Goal: Information Seeking & Learning: Learn about a topic

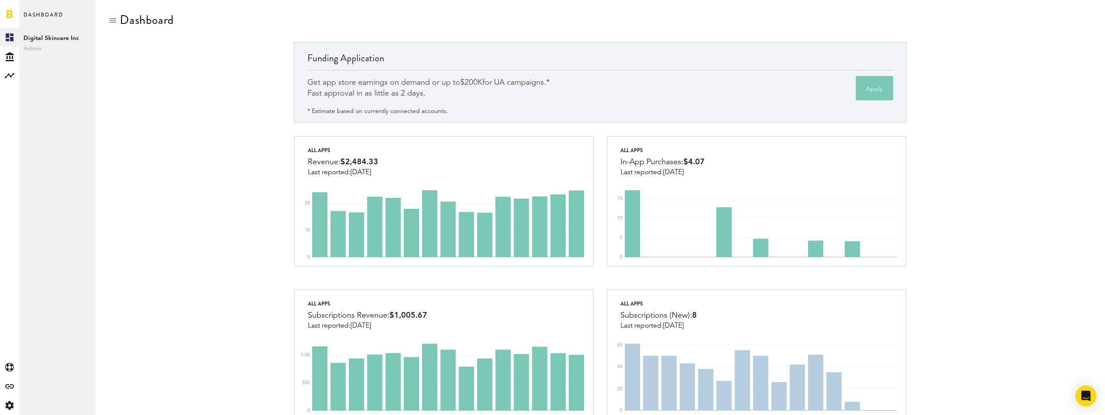
click at [605, 80] on div "Get app store earnings on demand or up to $200K for UA campaigns.* Fast approva…" at bounding box center [600, 85] width 586 height 30
click at [597, 81] on div "Get app store earnings on demand or up to $200K for UA campaigns.* Fast approva…" at bounding box center [600, 85] width 586 height 30
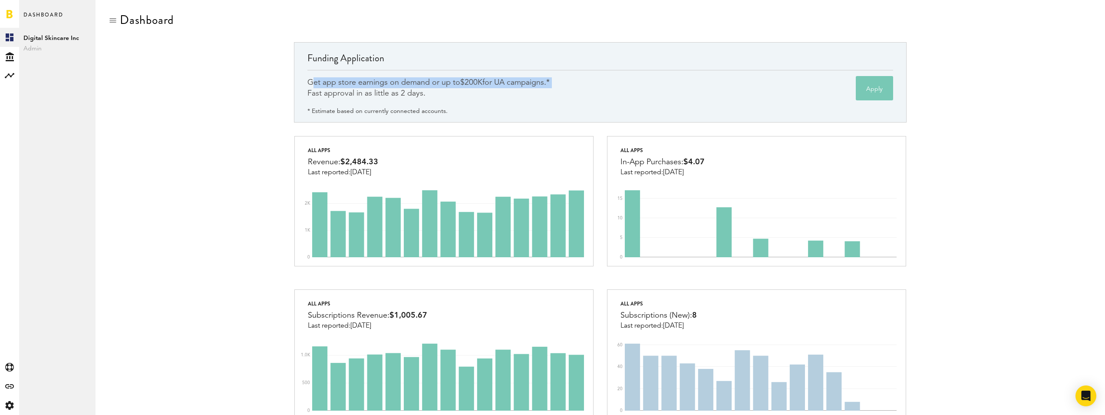
click at [597, 81] on div "Get app store earnings on demand or up to $200K for UA campaigns.* Fast approva…" at bounding box center [600, 85] width 586 height 30
click at [588, 84] on div "Get app store earnings on demand or up to $200K for UA campaigns.* Fast approva…" at bounding box center [600, 85] width 586 height 30
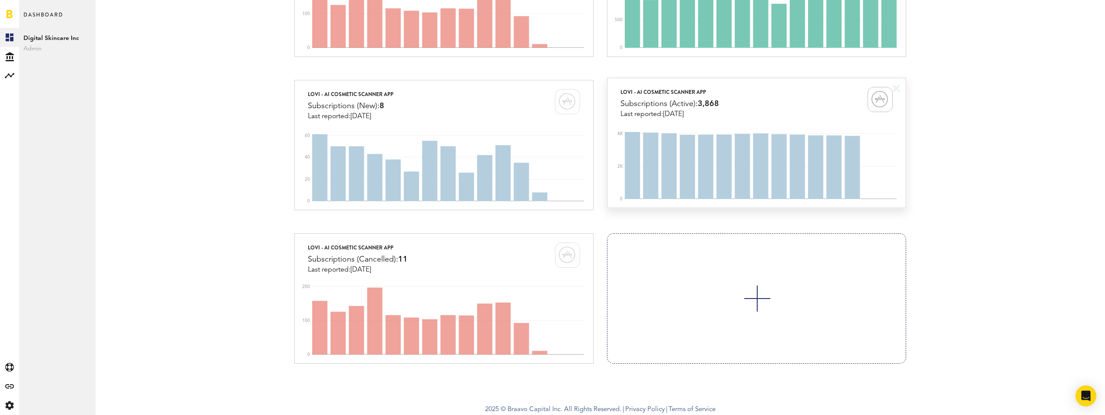
scroll to position [518, 0]
click at [11, 77] on icon at bounding box center [10, 75] width 10 height 5
click at [61, 55] on link "Subscriptions" at bounding box center [57, 56] width 76 height 19
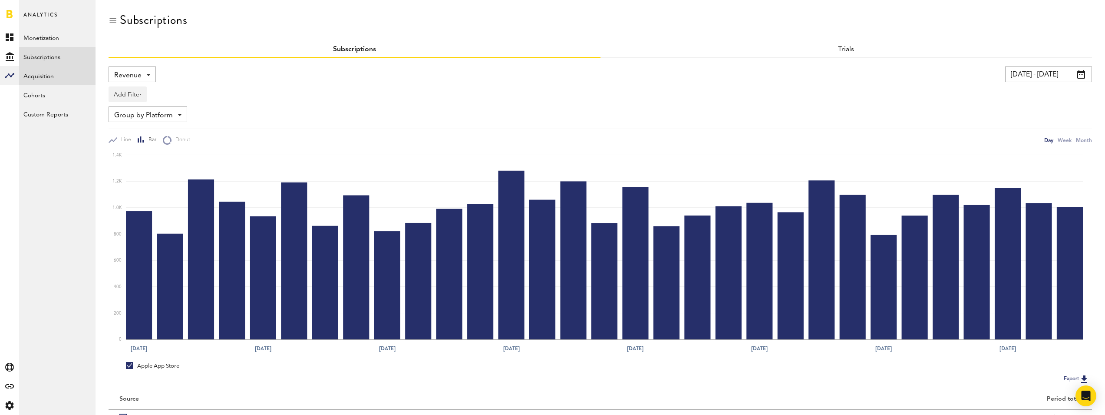
click at [59, 73] on link "Acquisition" at bounding box center [57, 75] width 76 height 19
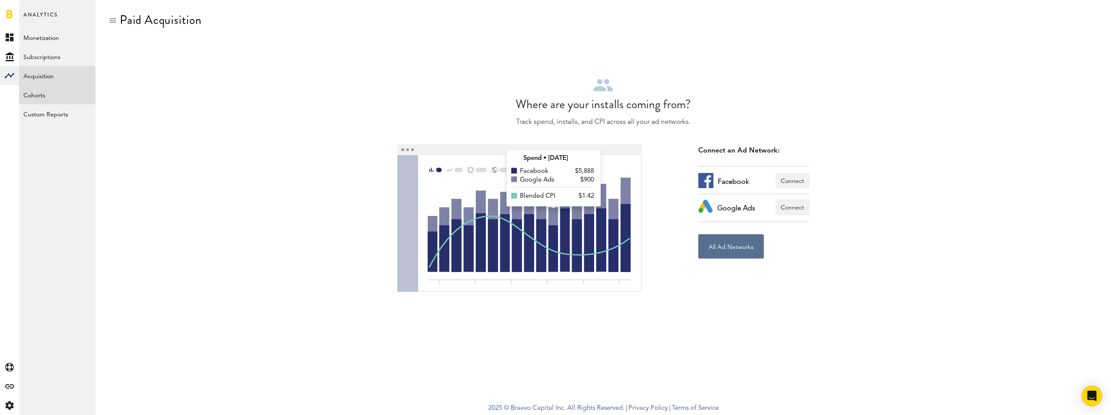
click at [66, 95] on link "Cohorts" at bounding box center [57, 94] width 76 height 19
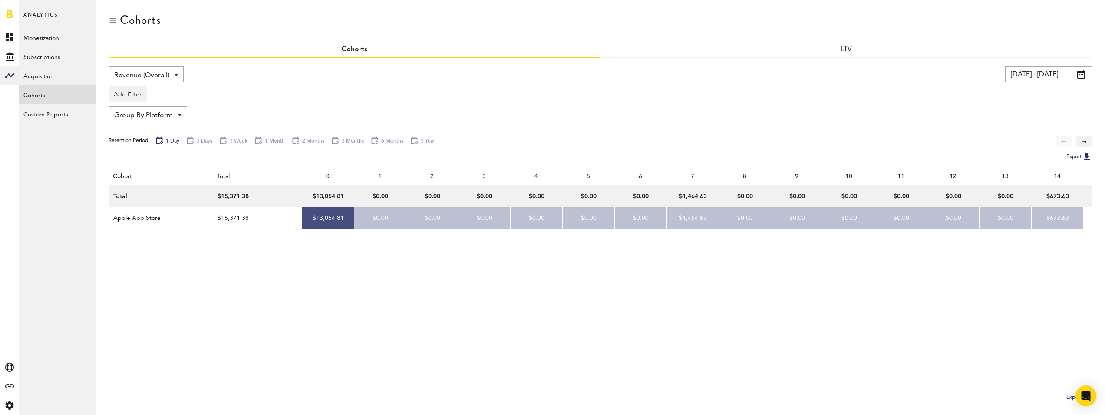
click at [832, 47] on div "LTV" at bounding box center [846, 50] width 492 height 16
click at [844, 47] on link "LTV" at bounding box center [846, 49] width 12 height 7
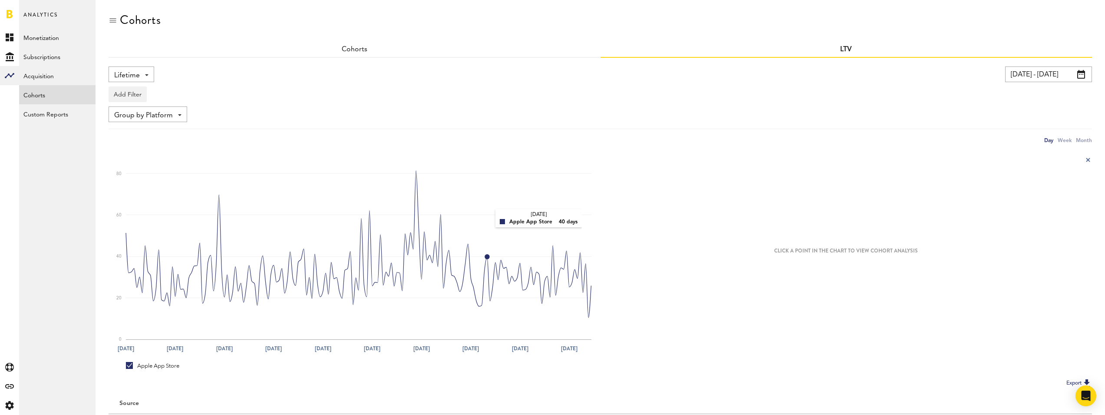
click at [487, 219] on rect at bounding box center [358, 246] width 465 height 186
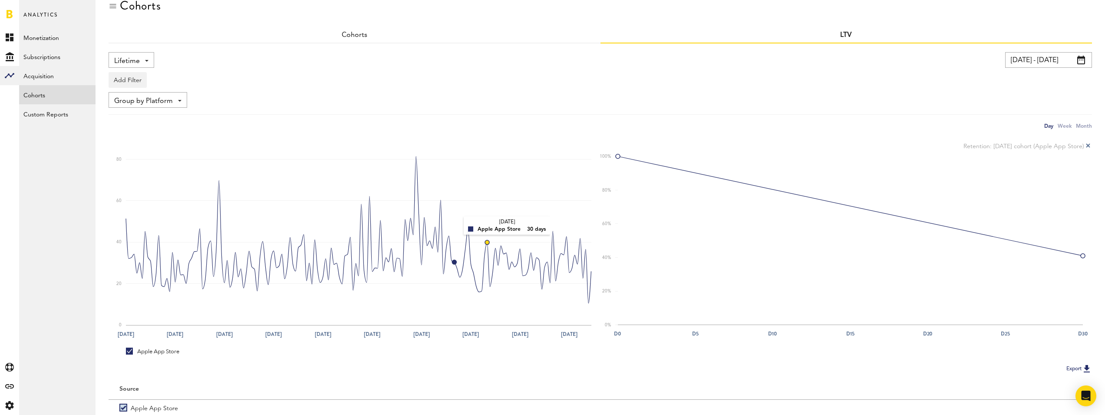
scroll to position [47, 0]
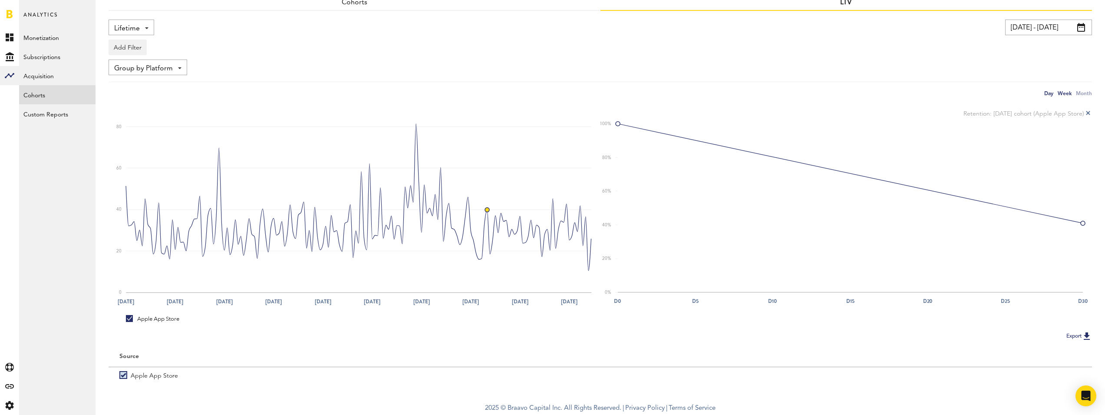
click at [1070, 95] on div "Week" at bounding box center [1064, 93] width 14 height 9
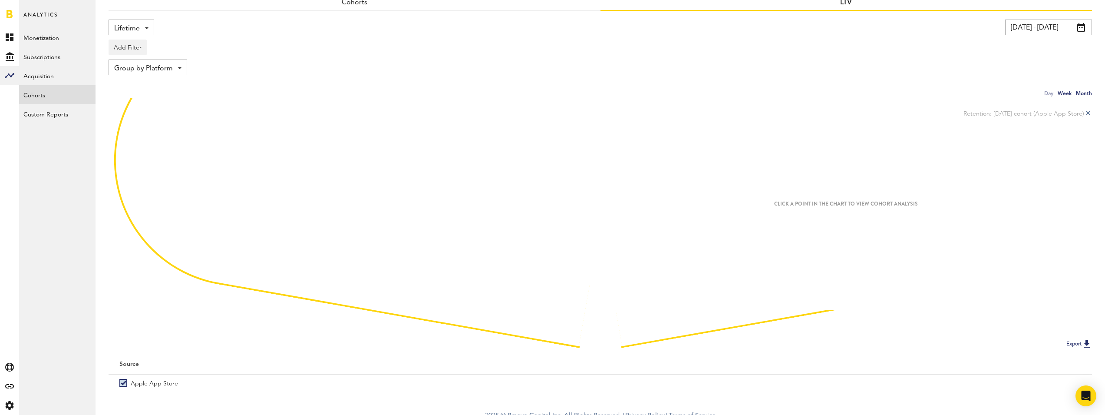
click at [1083, 94] on div "Month" at bounding box center [1084, 93] width 16 height 9
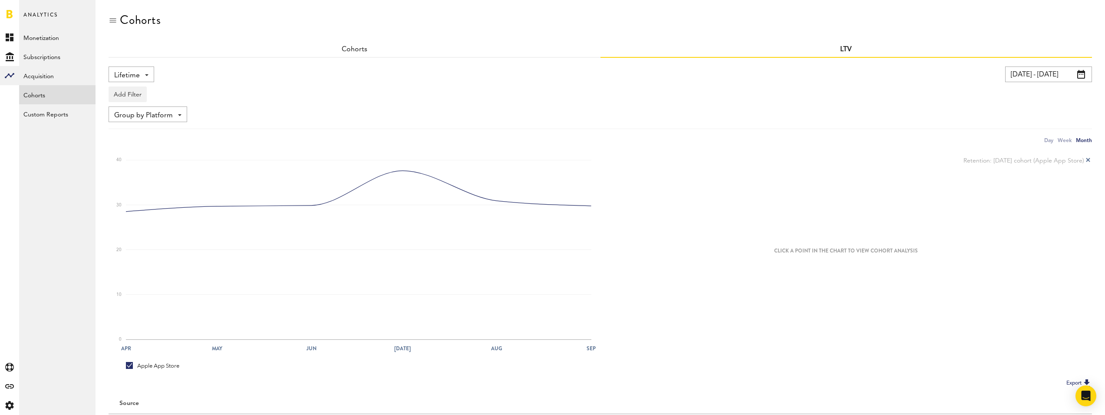
click at [144, 83] on div "Add Filter Platforms Apps Subscriptions Subscription durations Countries" at bounding box center [600, 92] width 983 height 20
click at [146, 77] on div "Lifetime Lifetime LTV Subscribers pRevenue Cumulative Revenue RPU" at bounding box center [132, 74] width 46 height 16
click at [152, 114] on span "LTV" at bounding box center [145, 110] width 57 height 15
click at [123, 72] on span "LTV" at bounding box center [119, 75] width 11 height 15
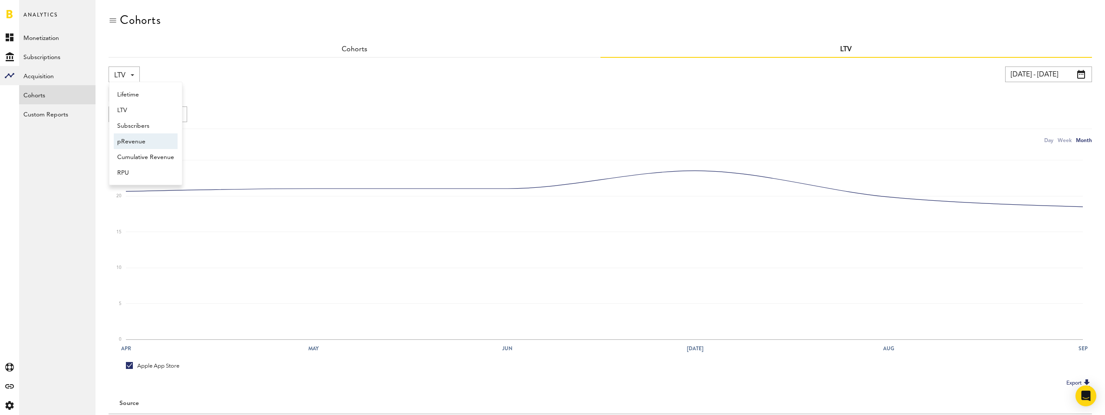
click at [151, 145] on span "pRevenue" at bounding box center [145, 141] width 57 height 15
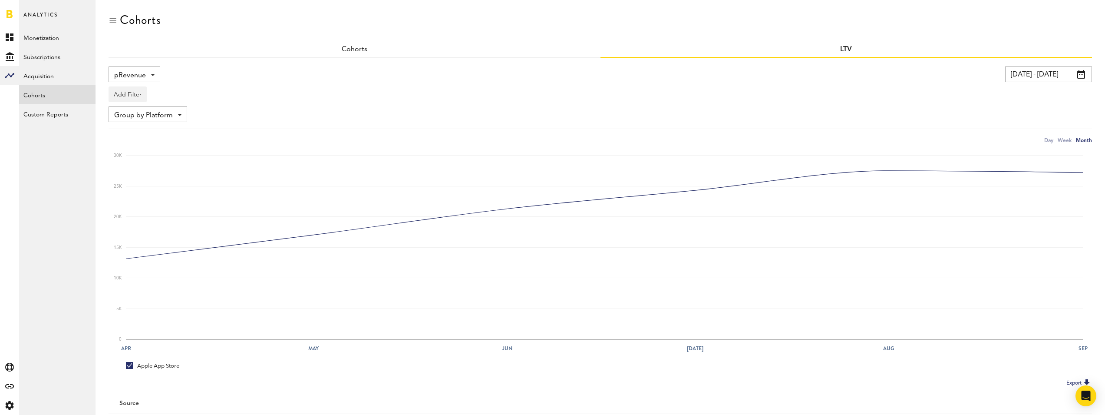
click at [158, 80] on div "pRevenue Lifetime LTV Subscribers pRevenue Cumulative Revenue RPU" at bounding box center [135, 74] width 52 height 16
click at [154, 169] on span "RPU" at bounding box center [145, 172] width 57 height 15
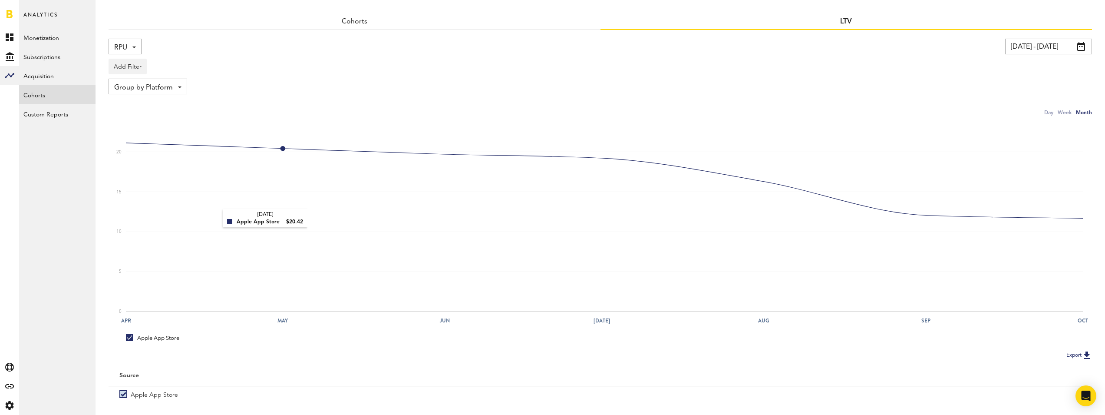
scroll to position [47, 0]
